Goal: Use online tool/utility: Utilize a website feature to perform a specific function

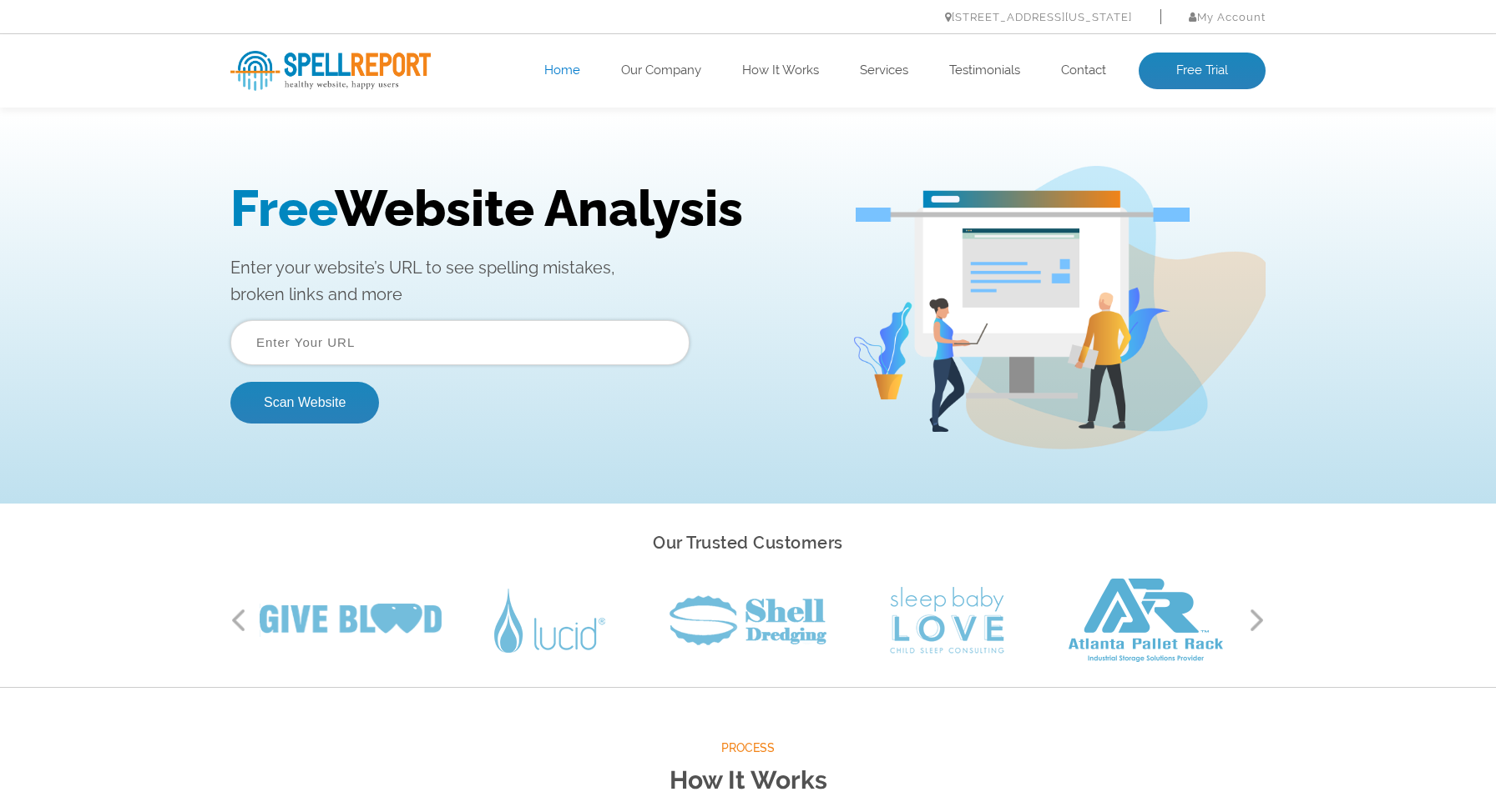
click at [495, 349] on input "text" at bounding box center [459, 343] width 459 height 45
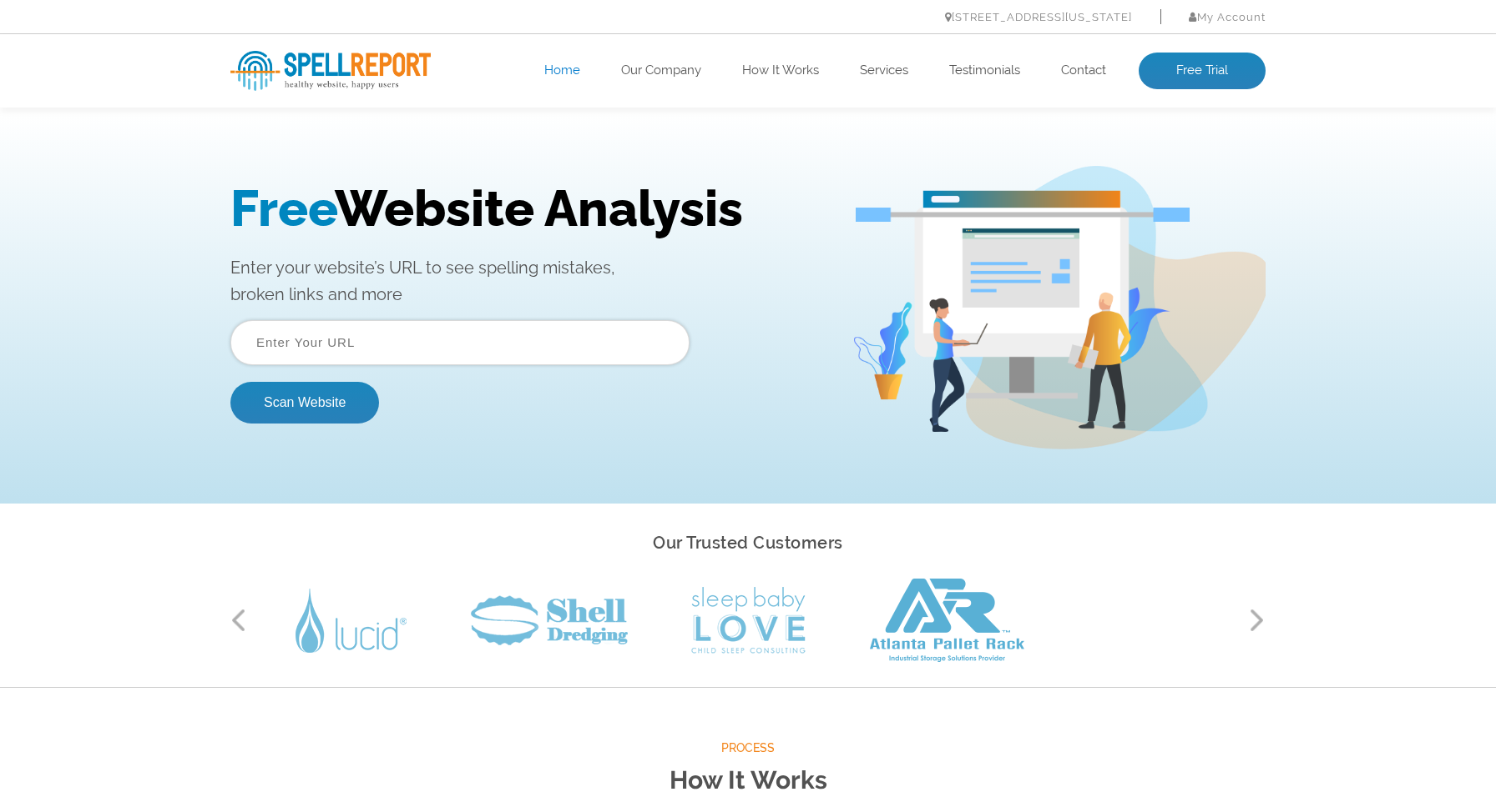
type input "[URL]"
click at [308, 401] on button "Scan Website" at bounding box center [305, 403] width 149 height 42
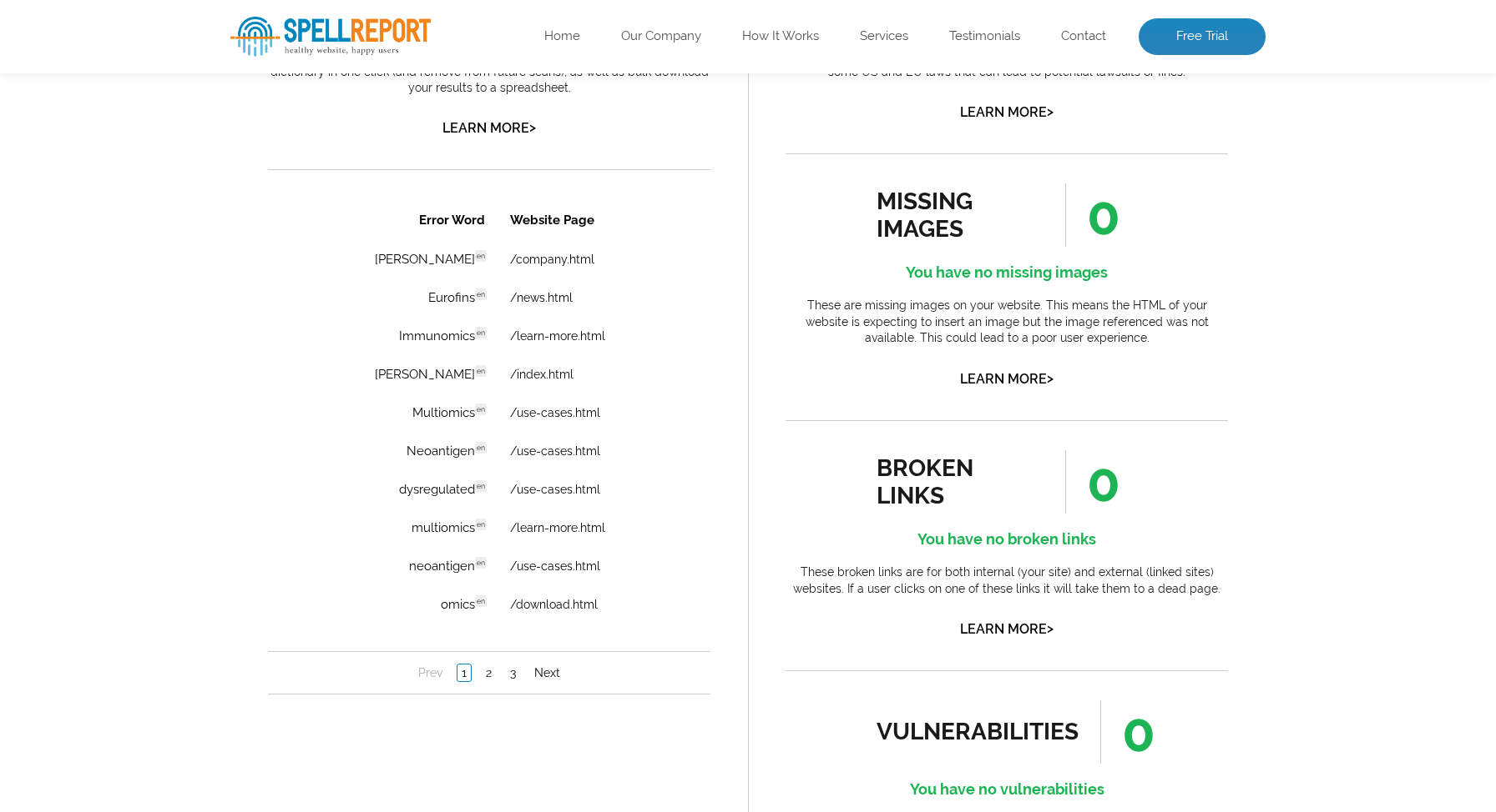
scroll to position [1130, 0]
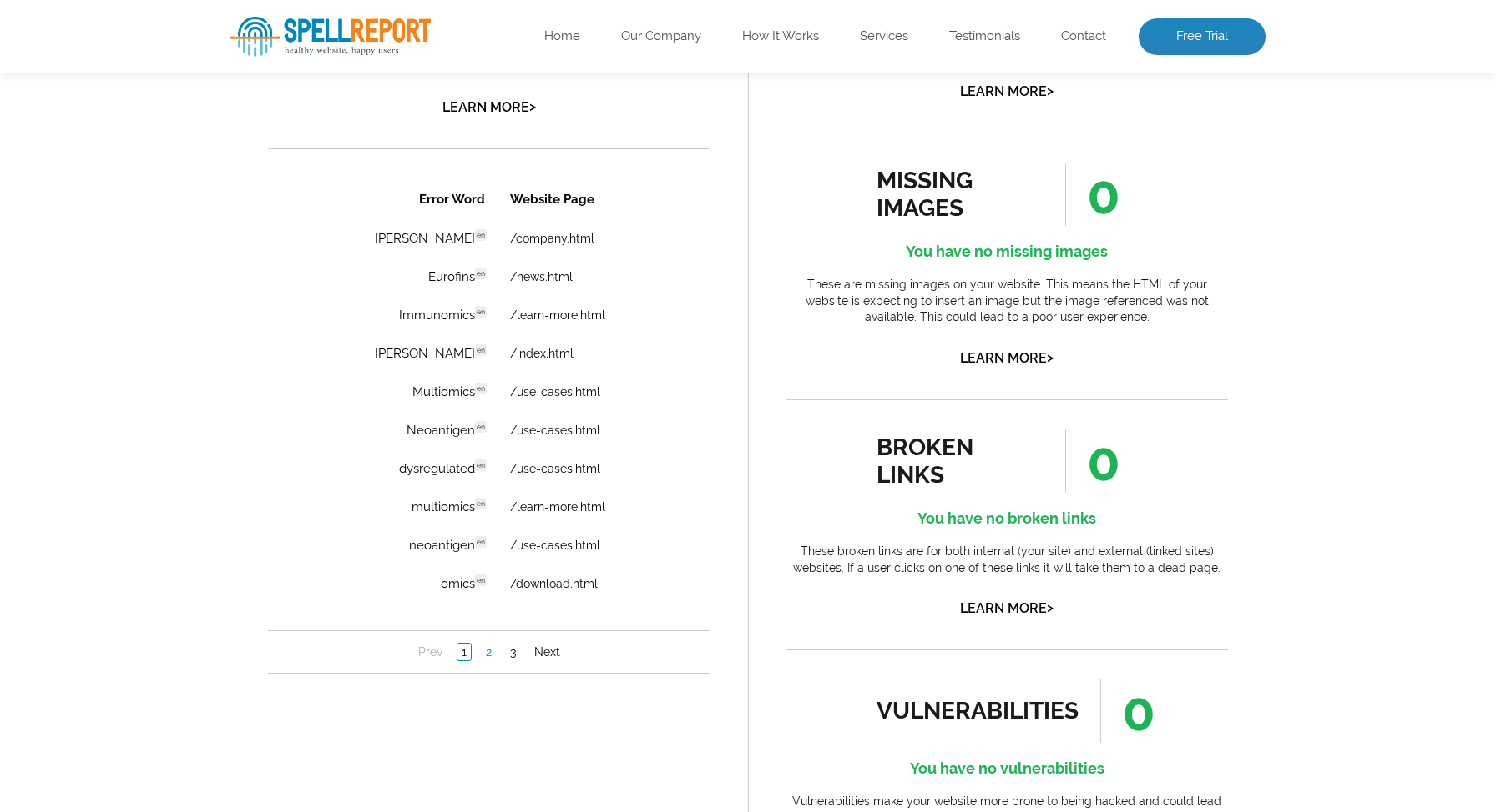
click at [490, 656] on link "2" at bounding box center [488, 652] width 14 height 16
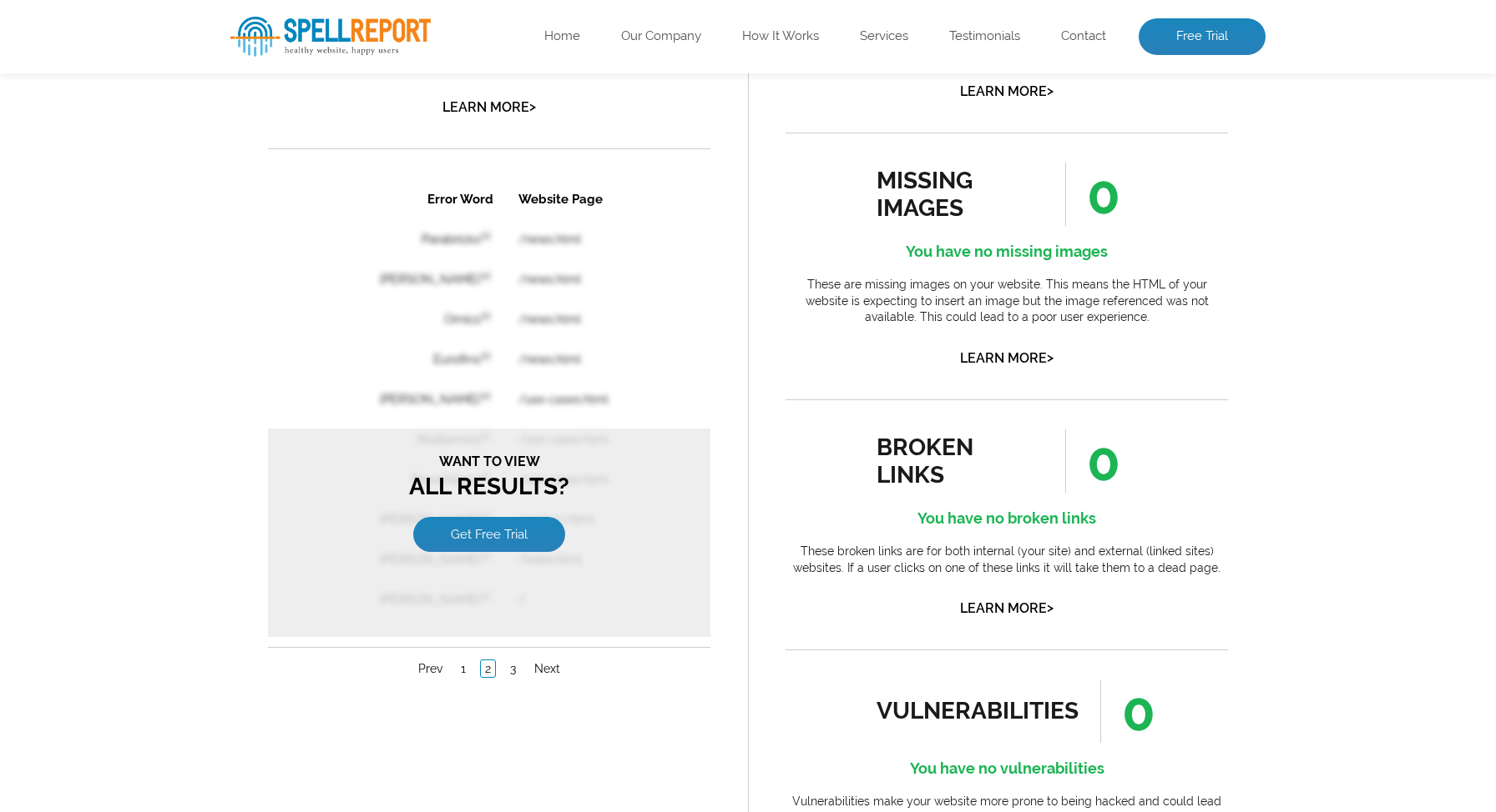
scroll to position [0, 0]
click at [466, 665] on link "1" at bounding box center [463, 668] width 13 height 16
